Goal: Transaction & Acquisition: Register for event/course

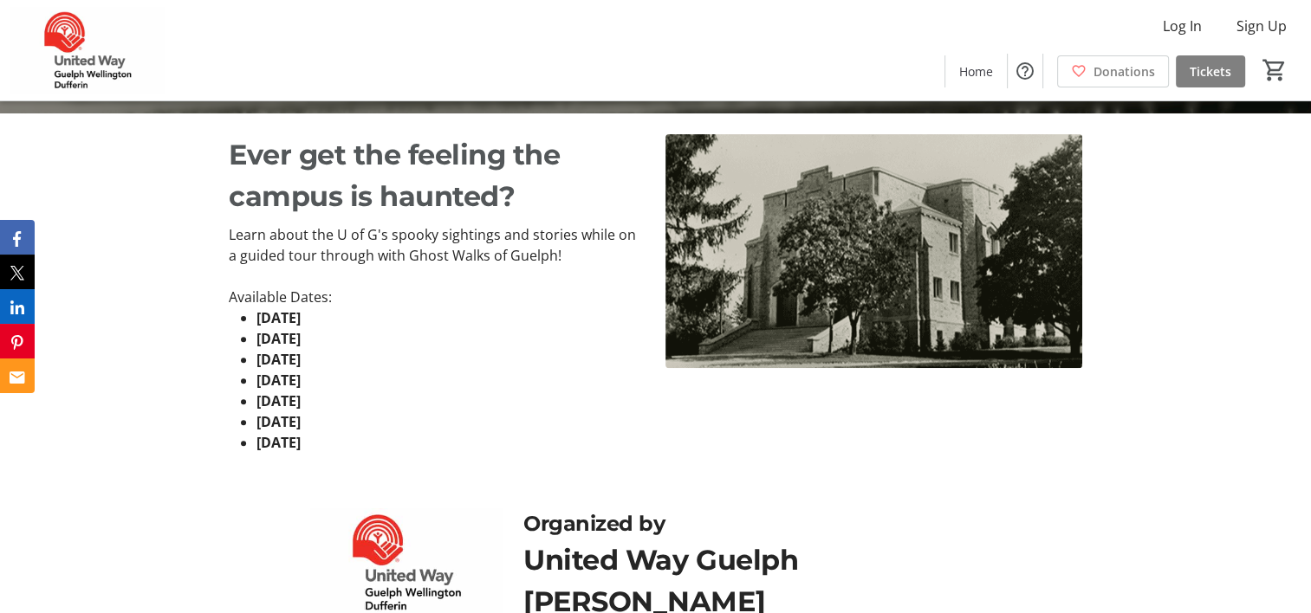
scroll to position [520, 0]
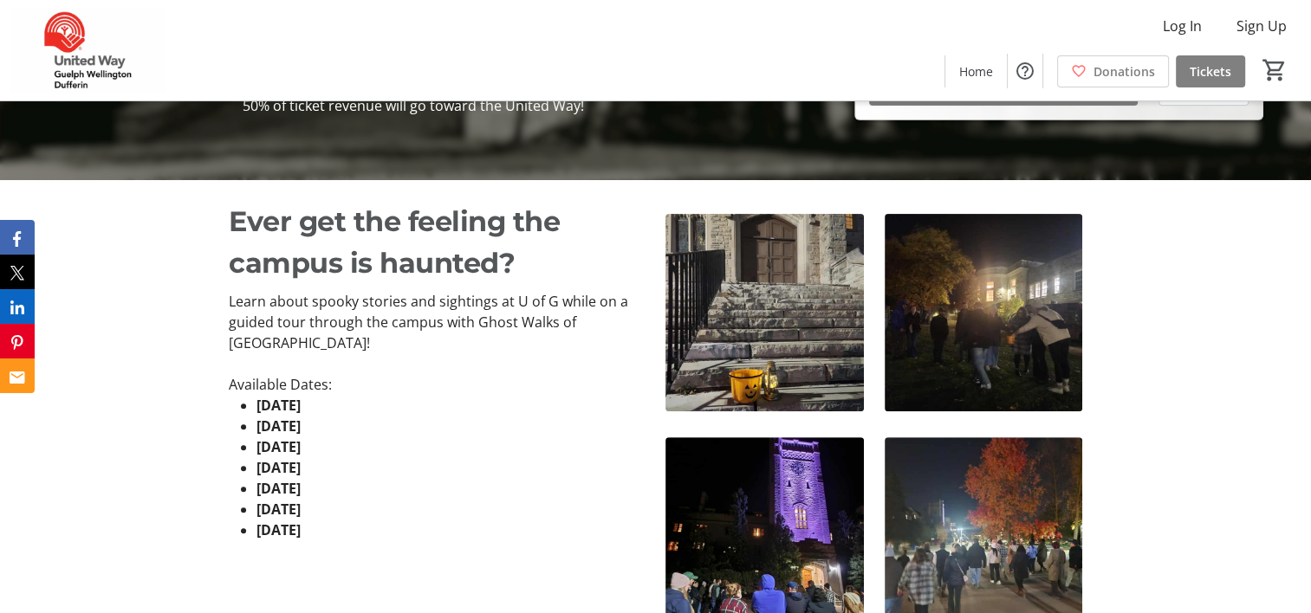
scroll to position [520, 0]
